Goal: Information Seeking & Learning: Learn about a topic

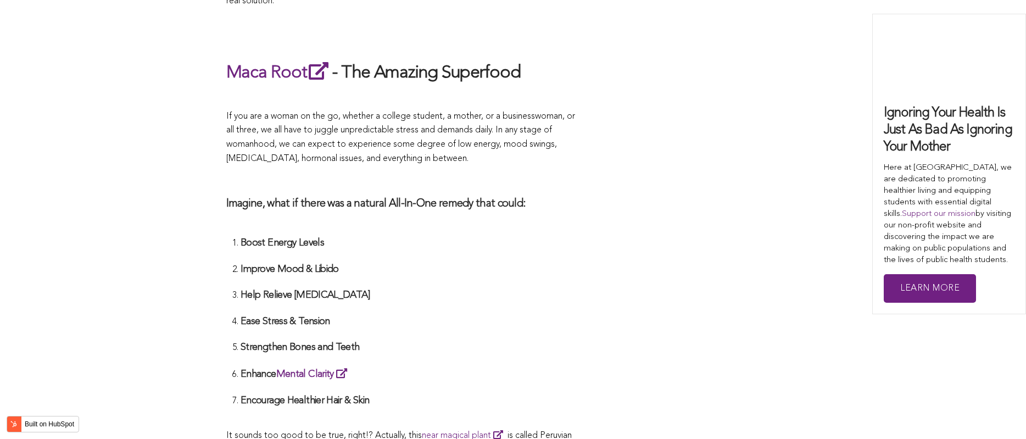
scroll to position [2533, 0]
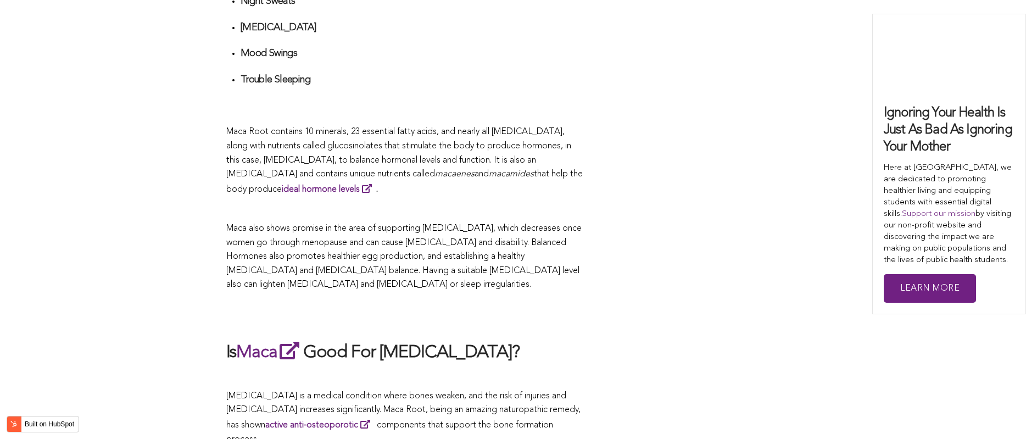
click at [433, 222] on p "Maca also shows promise in the area of supporting [MEDICAL_DATA], which decreas…" at bounding box center [404, 257] width 357 height 70
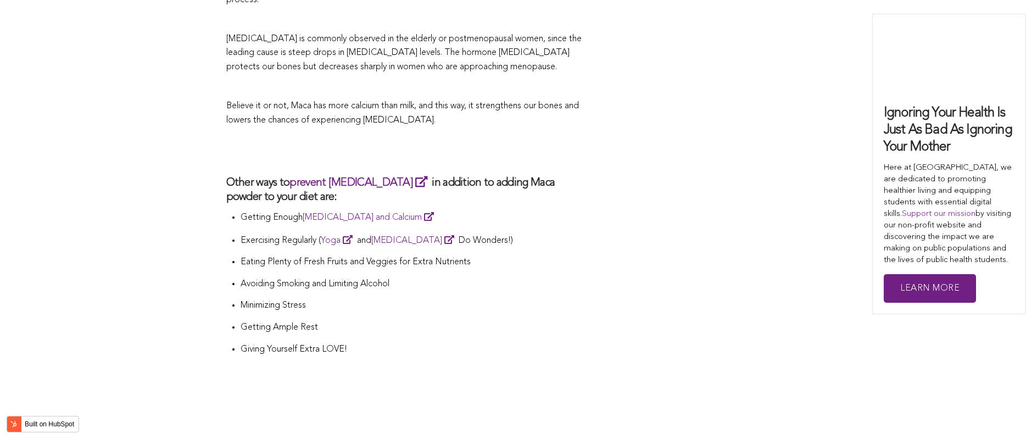
scroll to position [2563, 0]
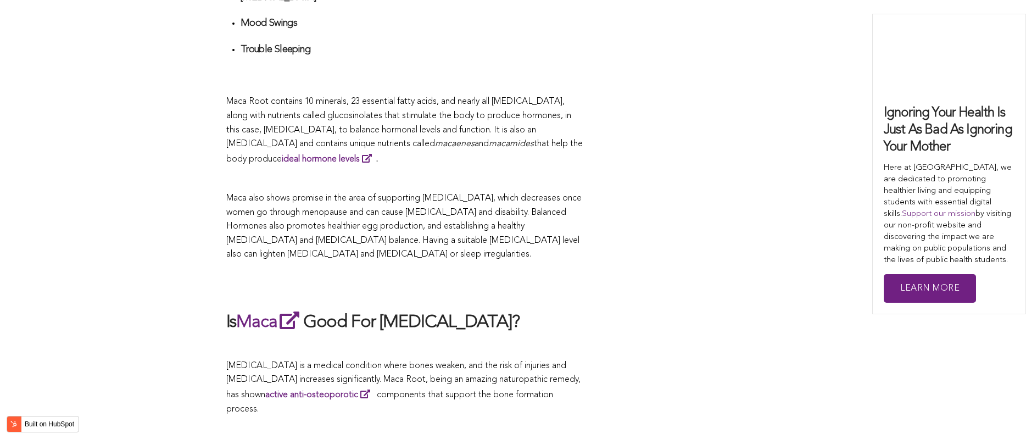
click at [343, 219] on p "Maca also shows promise in the area of supporting [MEDICAL_DATA], which decreas…" at bounding box center [404, 227] width 357 height 70
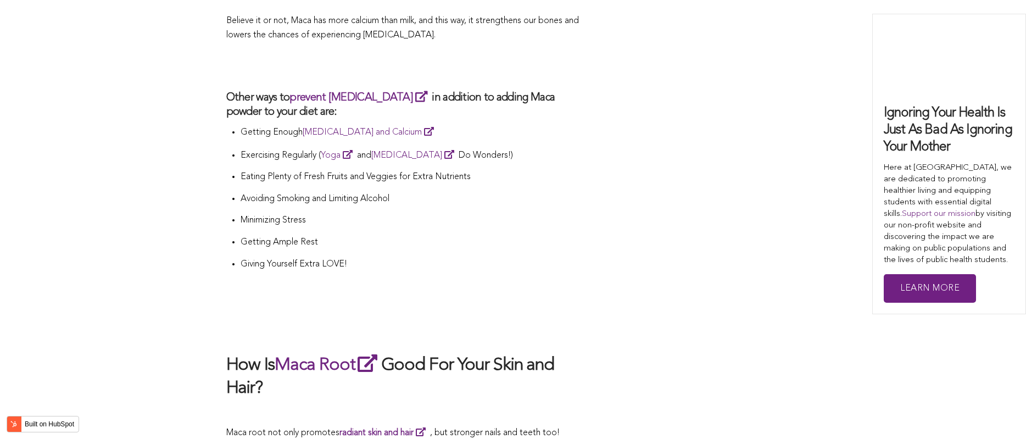
scroll to position [3112, 0]
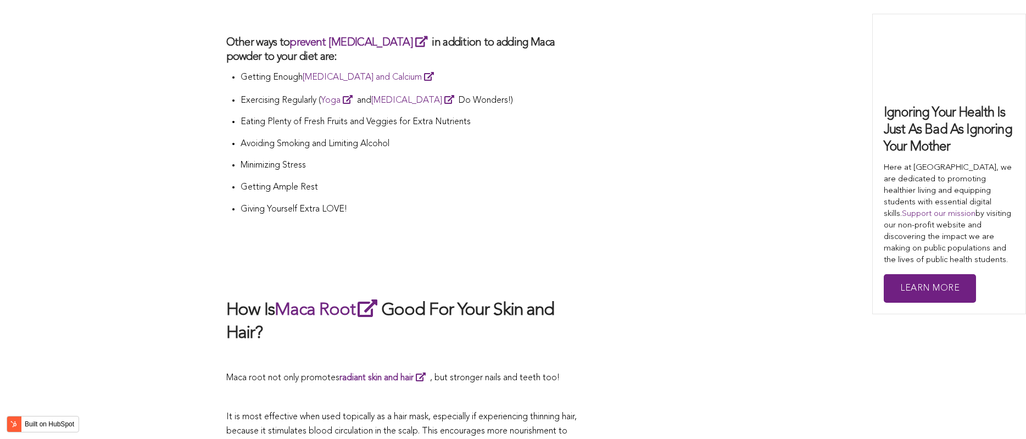
click at [407, 297] on h2 "How Is Maca Root Good For Your Skin and Hair?" at bounding box center [404, 321] width 357 height 48
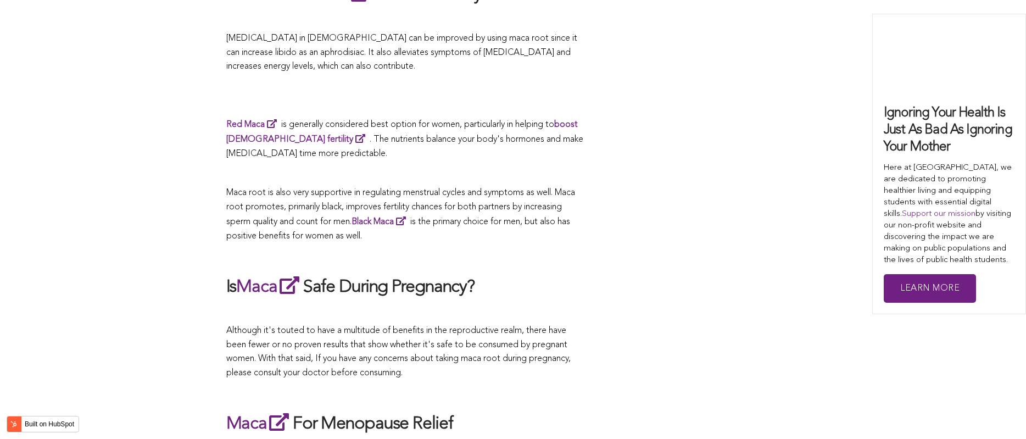
scroll to position [3567, 0]
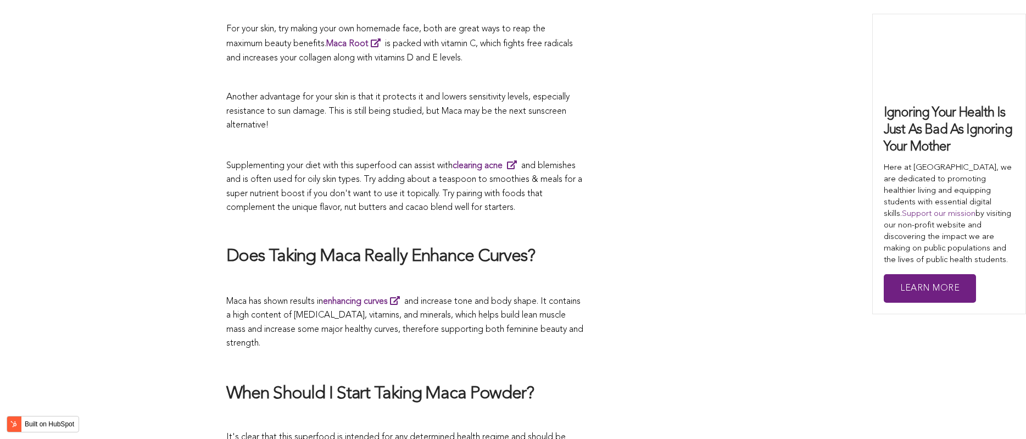
click at [297, 246] on h2 "Does Taking Maca Really Enhance Curves?" at bounding box center [404, 257] width 357 height 23
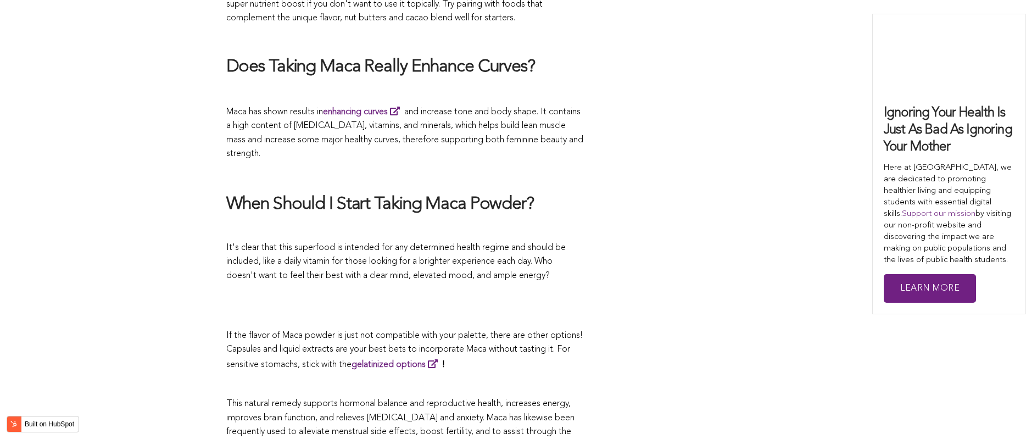
scroll to position [2014, 0]
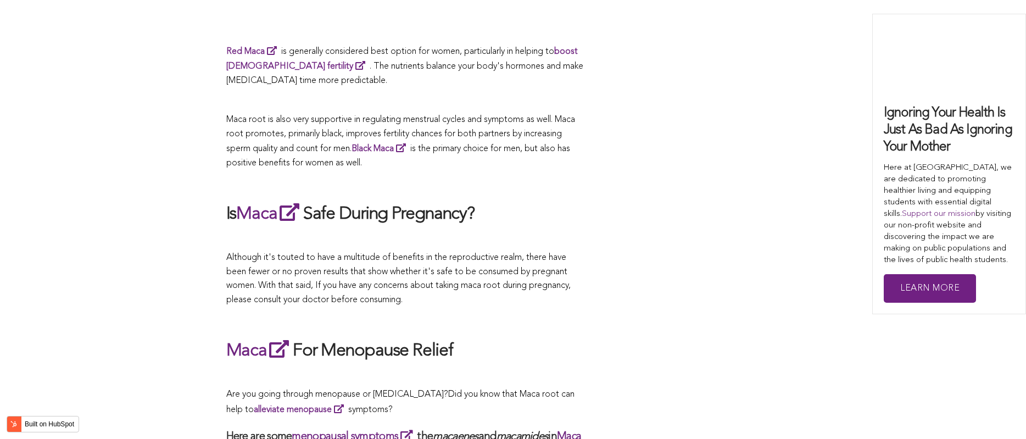
click at [556, 232] on p at bounding box center [404, 239] width 357 height 14
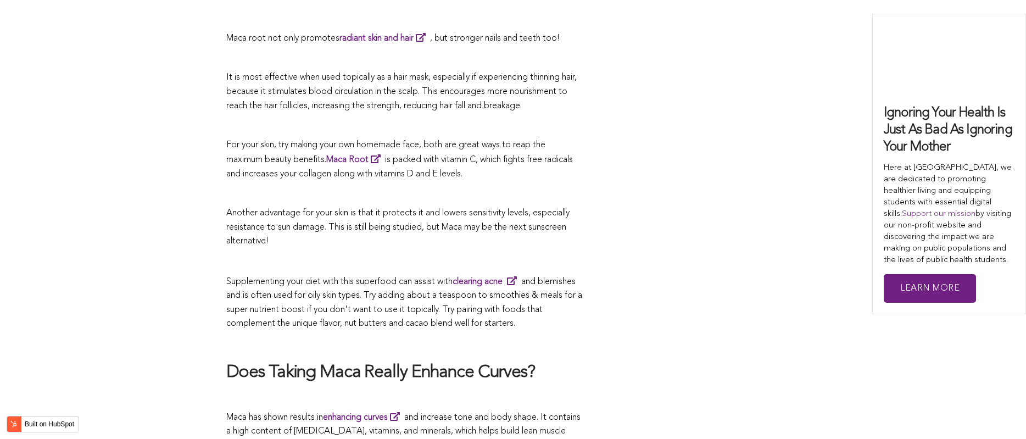
click at [469, 254] on p at bounding box center [404, 261] width 357 height 14
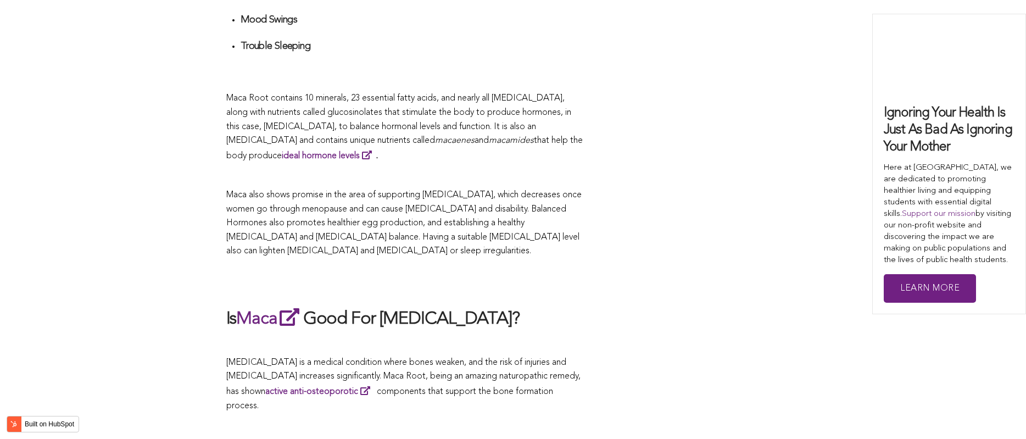
click at [552, 219] on span "Maca also shows promise in the area of supporting [MEDICAL_DATA], which decreas…" at bounding box center [403, 223] width 355 height 65
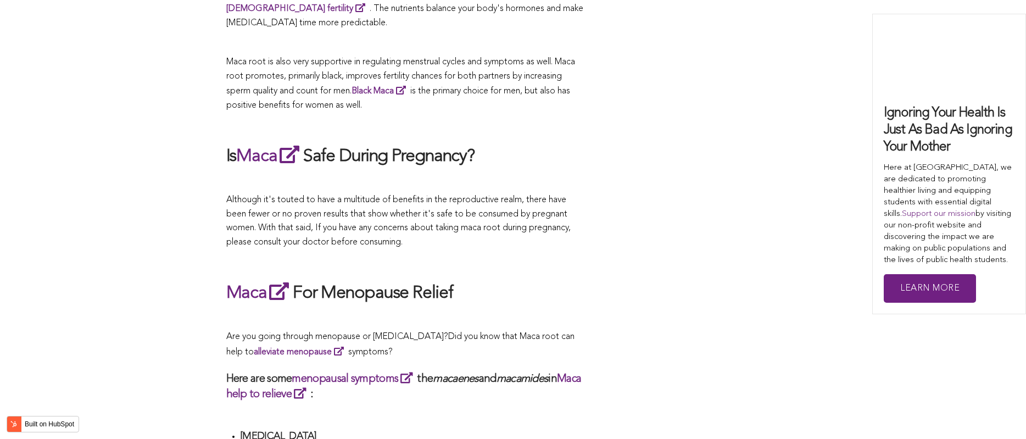
scroll to position [3406, 0]
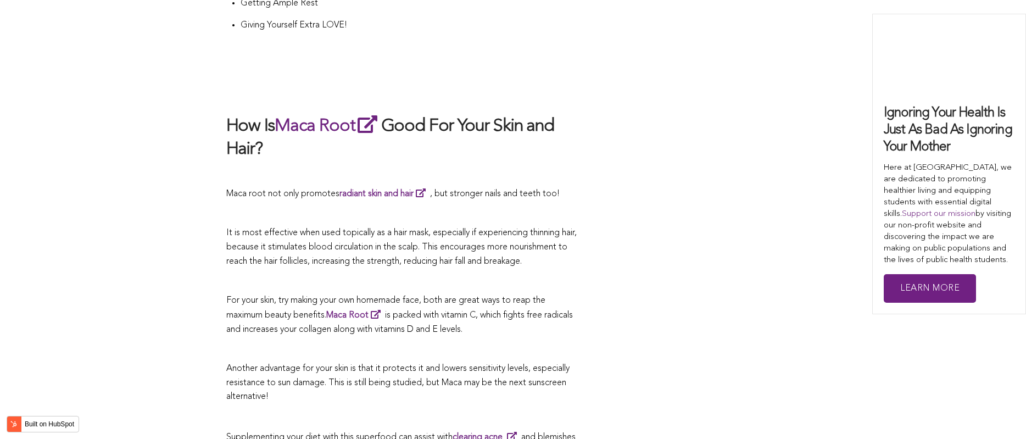
scroll to position [2307, 0]
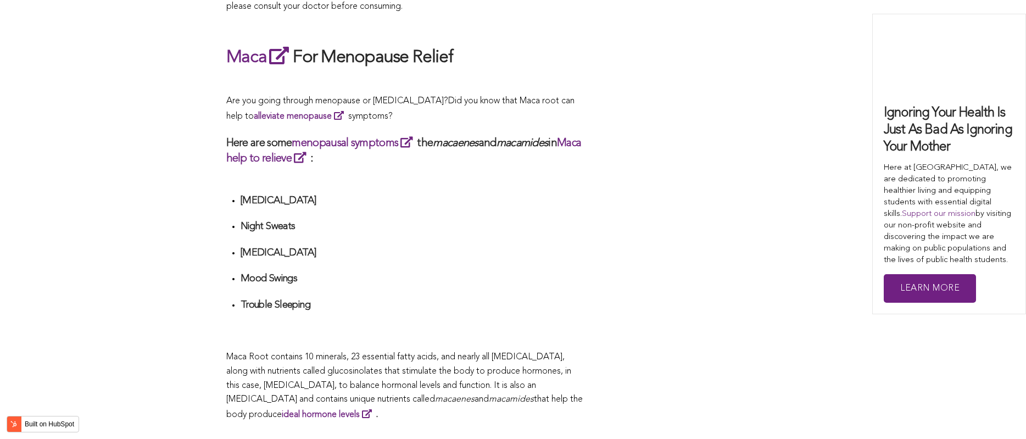
click at [459, 220] on li "Night Sweats" at bounding box center [412, 230] width 343 height 20
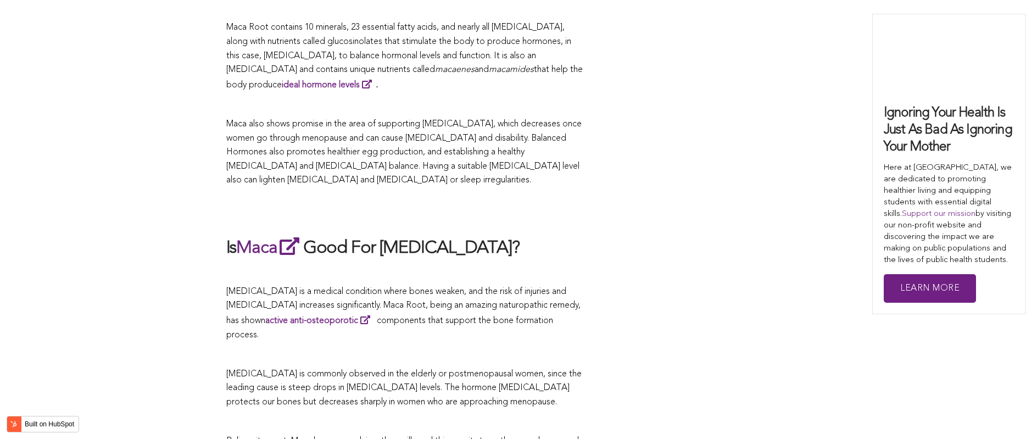
scroll to position [3181, 0]
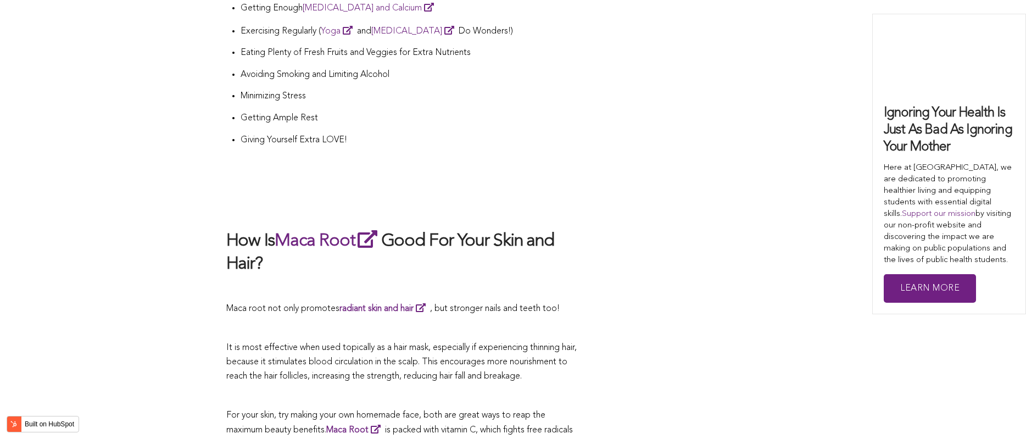
click at [386, 228] on h2 "How Is Maca Root Good For Your Skin and Hair?" at bounding box center [404, 252] width 357 height 48
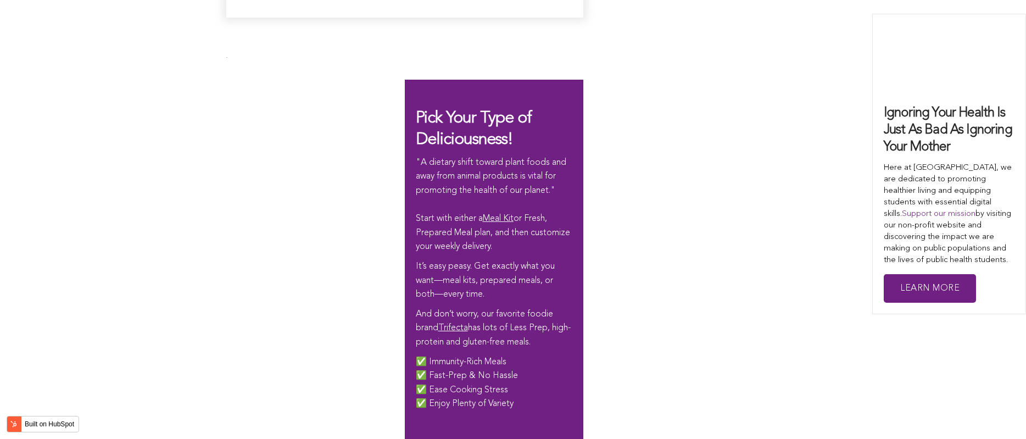
scroll to position [3857, 0]
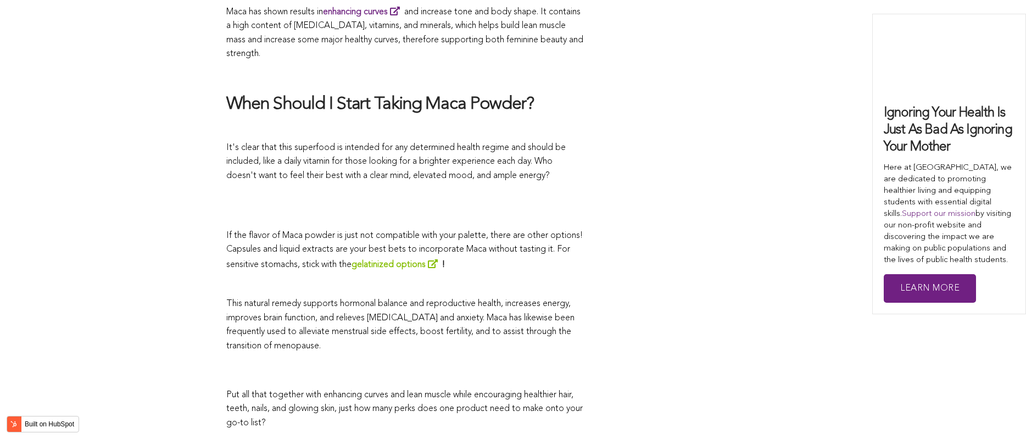
click at [442, 260] on link "gelatinized options" at bounding box center [397, 264] width 91 height 9
